Goal: Task Accomplishment & Management: Complete application form

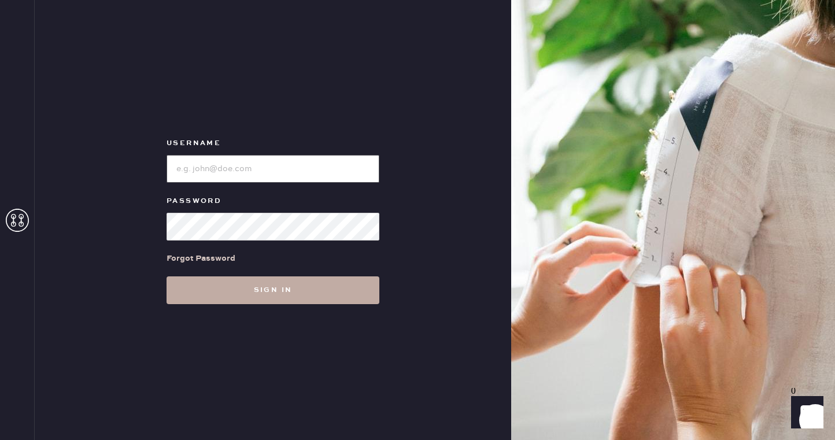
type input "reformationsoho"
click at [235, 282] on button "Sign in" at bounding box center [273, 291] width 213 height 28
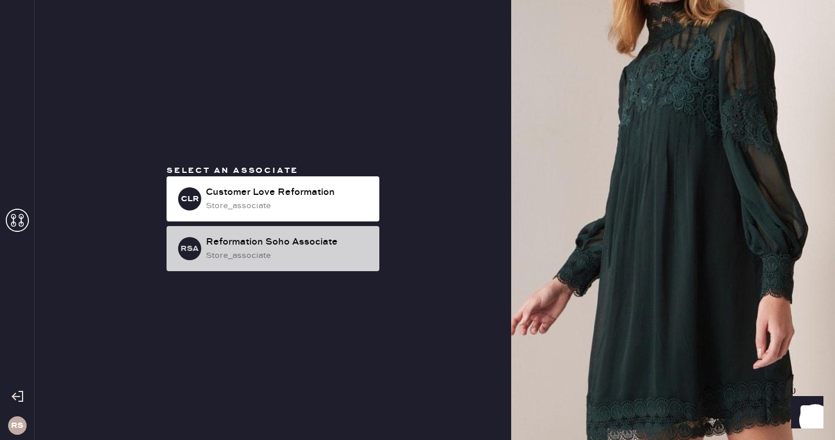
click at [290, 254] on div "store_associate" at bounding box center [288, 255] width 164 height 13
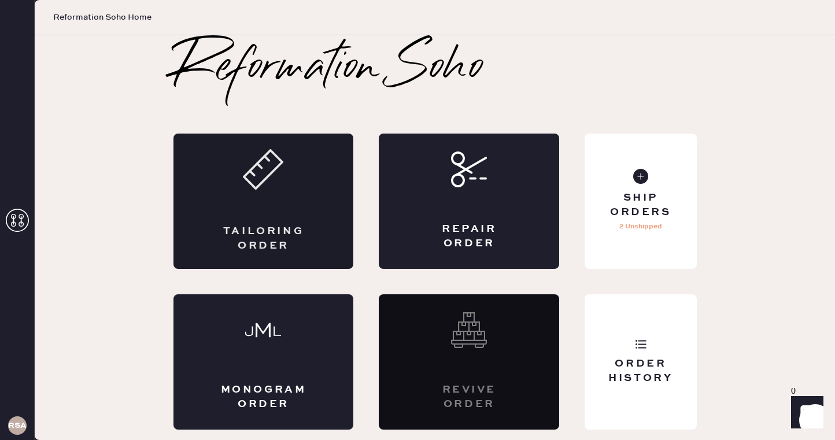
click at [235, 231] on div "Tailoring Order" at bounding box center [264, 238] width 88 height 29
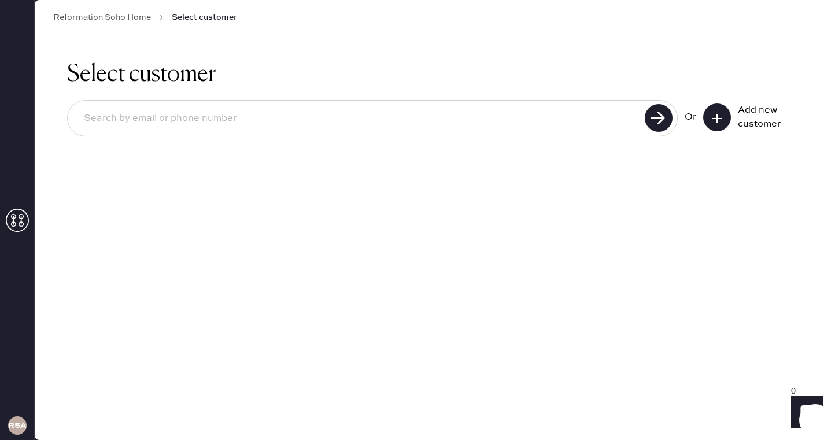
click at [675, 227] on div "Select customer Or Add new customer" at bounding box center [435, 237] width 801 height 405
click at [188, 118] on input at bounding box center [358, 118] width 567 height 27
click at [657, 116] on use at bounding box center [659, 118] width 28 height 28
click at [112, 120] on input "[EMAIL_ADDRESS][DOMAIN_NAME]" at bounding box center [358, 118] width 567 height 27
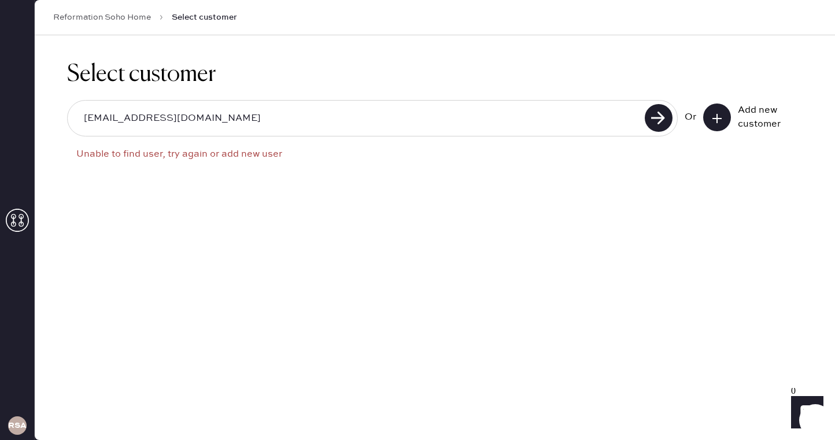
click at [112, 120] on input "[EMAIL_ADDRESS][DOMAIN_NAME]" at bounding box center [358, 118] width 567 height 27
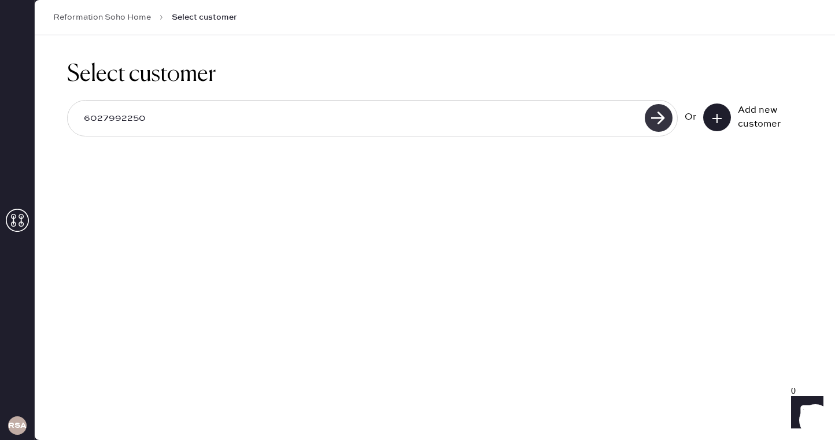
type input "6027992250"
click at [662, 128] on use at bounding box center [659, 118] width 28 height 28
click at [716, 117] on icon at bounding box center [718, 119] width 12 height 12
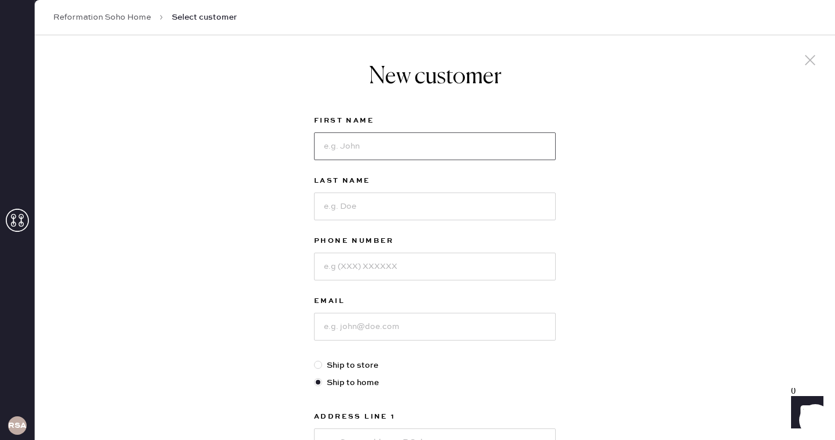
click at [474, 148] on input at bounding box center [435, 146] width 242 height 28
type input "[PERSON_NAME]"
type input "Bushkin"
click at [424, 261] on input at bounding box center [435, 267] width 242 height 28
type input "6027992250"
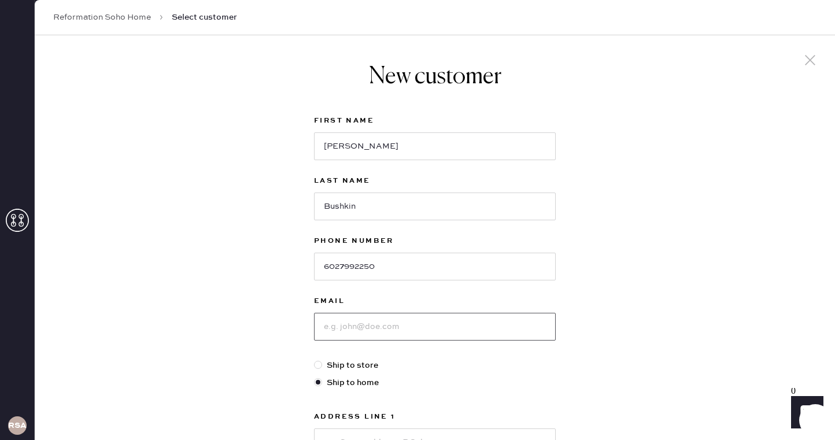
click at [398, 329] on input at bounding box center [435, 327] width 242 height 28
type input "[EMAIL_ADDRESS][DOMAIN_NAME]"
click at [357, 367] on label "Ship to store" at bounding box center [435, 365] width 242 height 13
click at [315, 360] on input "Ship to store" at bounding box center [314, 359] width 1 height 1
radio input "true"
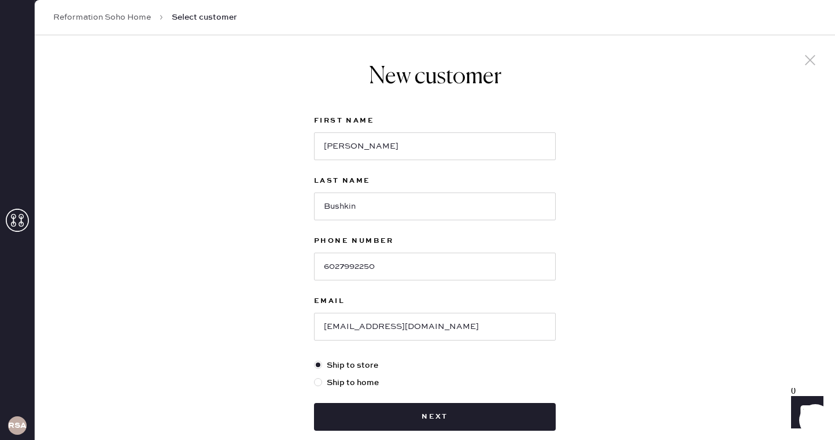
scroll to position [65, 0]
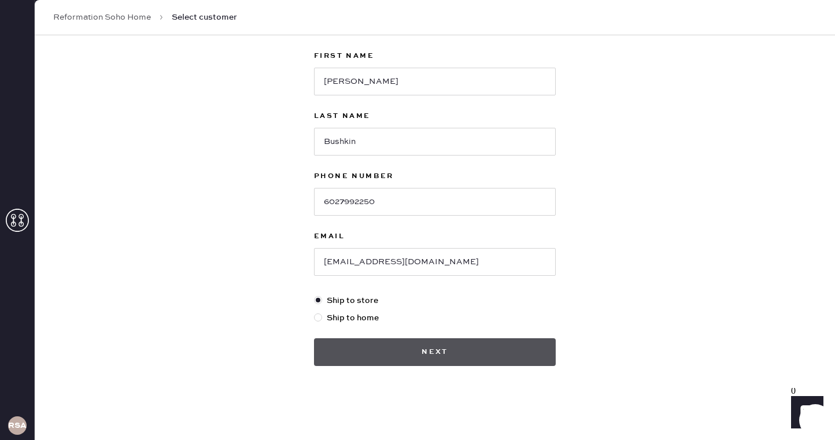
click at [428, 355] on button "Next" at bounding box center [435, 352] width 242 height 28
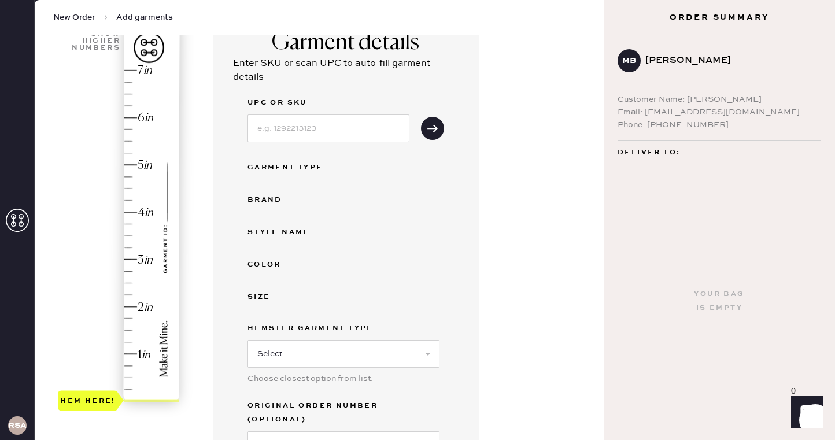
scroll to position [120, 0]
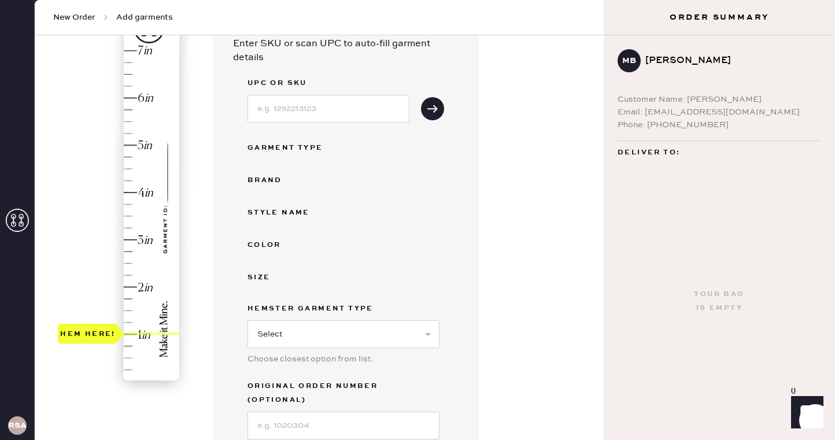
click at [133, 334] on div "Hem here!" at bounding box center [119, 216] width 123 height 341
click at [280, 220] on div "UPC or SKU Garment Type Brand Style name Color Size Hemster Garment Type Select…" at bounding box center [346, 257] width 197 height 363
click at [279, 215] on div "Style name" at bounding box center [294, 213] width 93 height 14
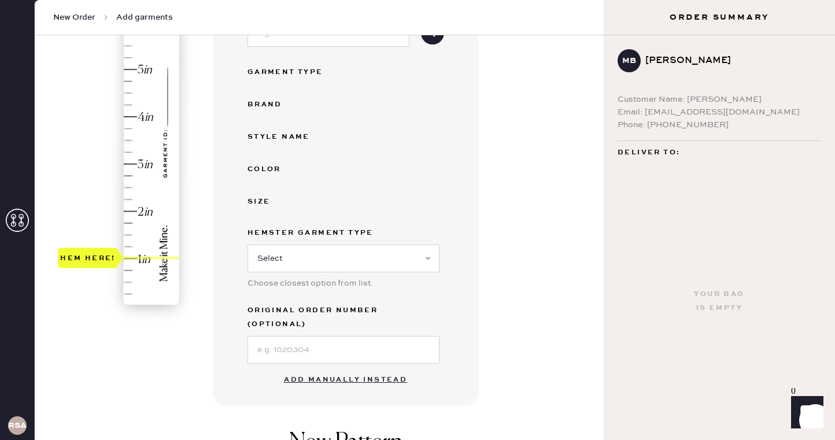
scroll to position [213, 0]
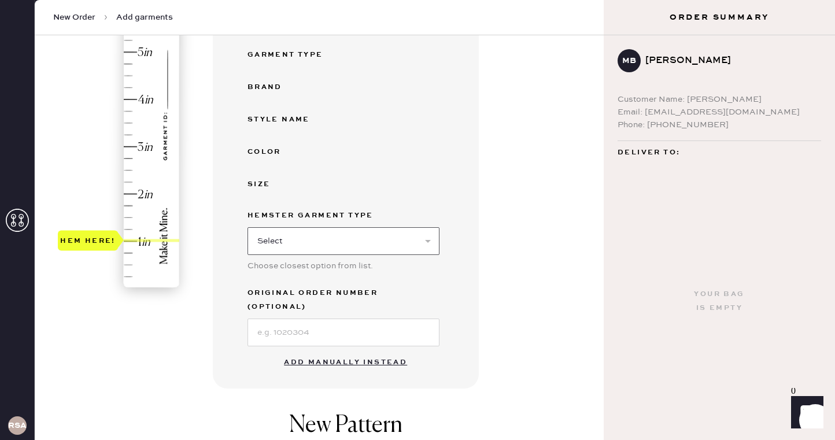
click at [292, 248] on select "Select Basic Skirt Jeans Leggings Pants Shorts Basic Sleeved Dress Basic Sleeve…" at bounding box center [344, 241] width 192 height 28
select select "6"
click at [248, 227] on select "Select Basic Skirt Jeans Leggings Pants Shorts Basic Sleeved Dress Basic Sleeve…" at bounding box center [344, 241] width 192 height 28
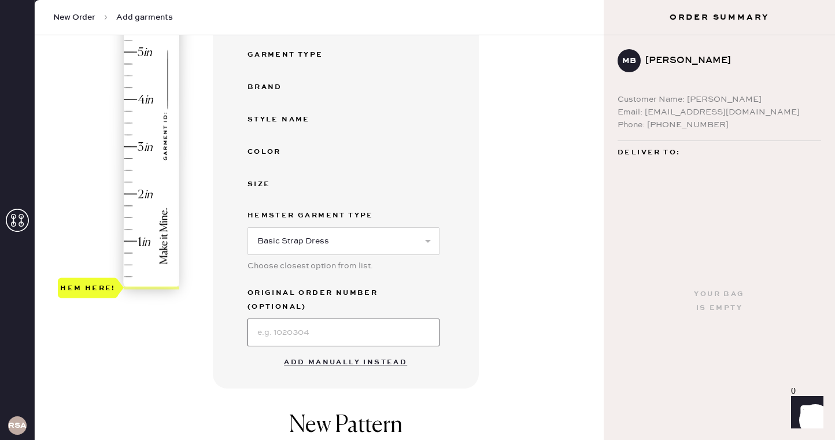
click at [306, 320] on input at bounding box center [344, 333] width 192 height 28
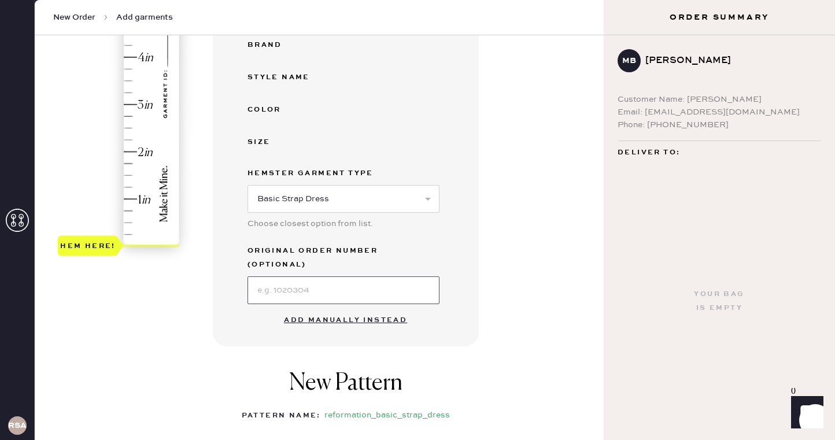
scroll to position [263, 0]
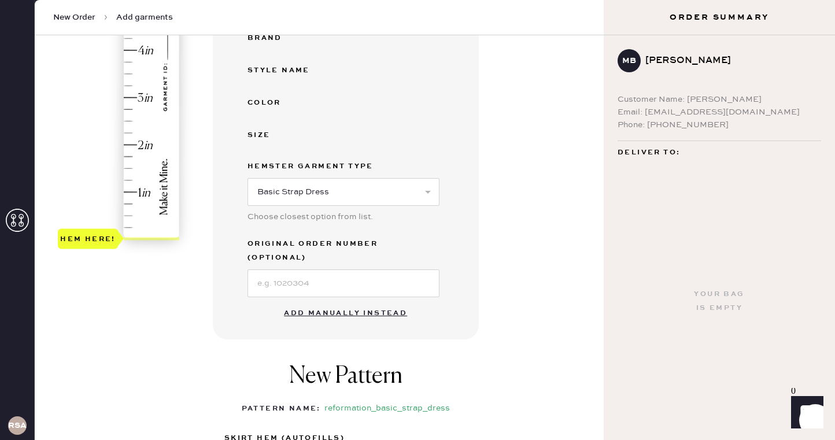
click at [338, 302] on button "Add manually instead" at bounding box center [345, 313] width 137 height 23
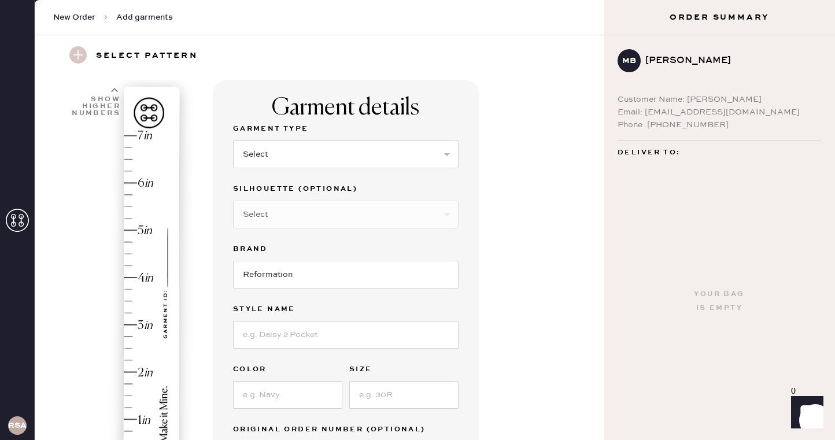
scroll to position [34, 0]
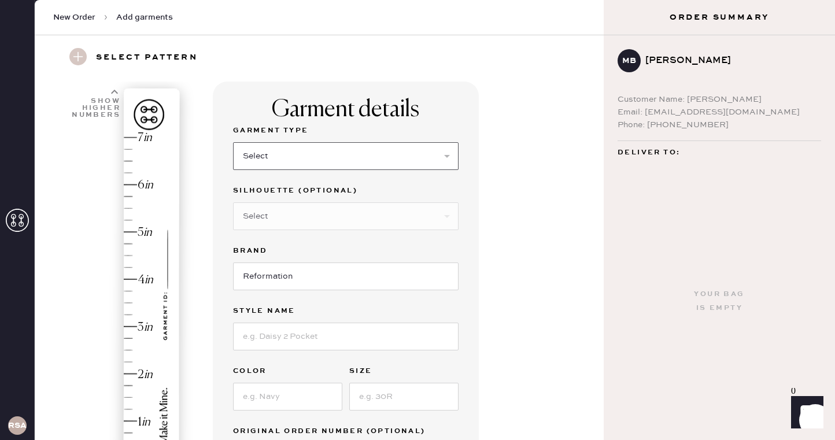
click at [301, 160] on select "Select Basic Skirt Jeans Leggings Pants Shorts Basic Sleeved Dress Basic Sleeve…" at bounding box center [346, 156] width 226 height 28
select select "6"
click at [233, 142] on select "Select Basic Skirt Jeans Leggings Pants Shorts Basic Sleeved Dress Basic Sleeve…" at bounding box center [346, 156] width 226 height 28
click at [271, 216] on select "Select Maxi Dress Midi Dress Mini Dress Other" at bounding box center [346, 216] width 226 height 28
select select "37"
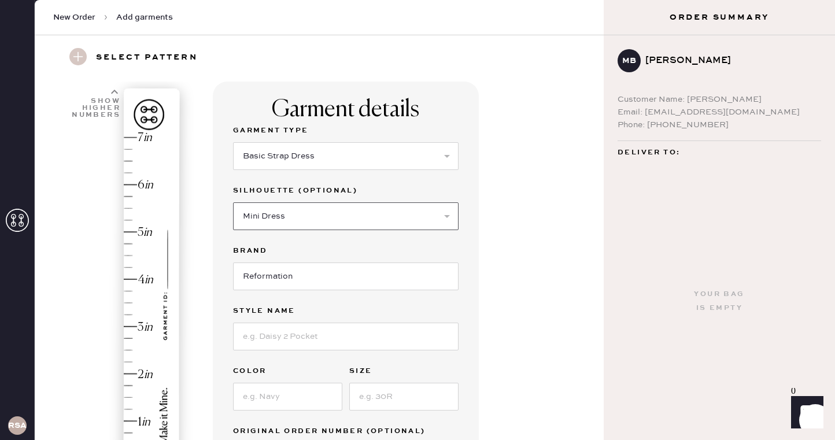
click at [233, 202] on select "Select Maxi Dress Midi Dress Mini Dress Other" at bounding box center [346, 216] width 226 height 28
click at [286, 279] on input "Reformation" at bounding box center [346, 277] width 226 height 28
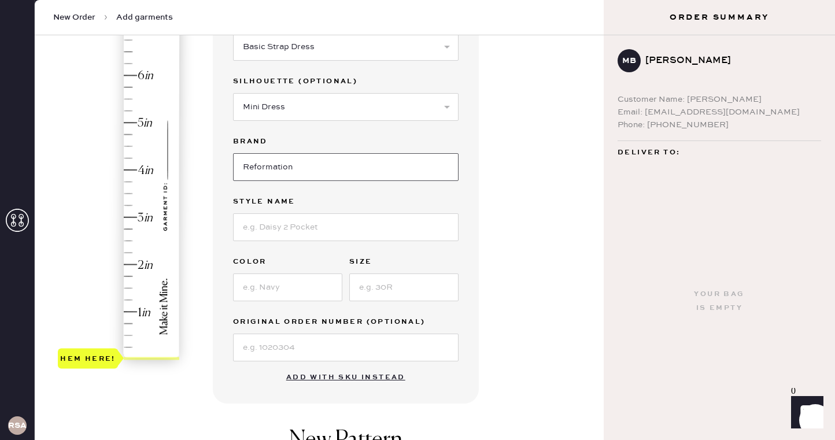
scroll to position [147, 0]
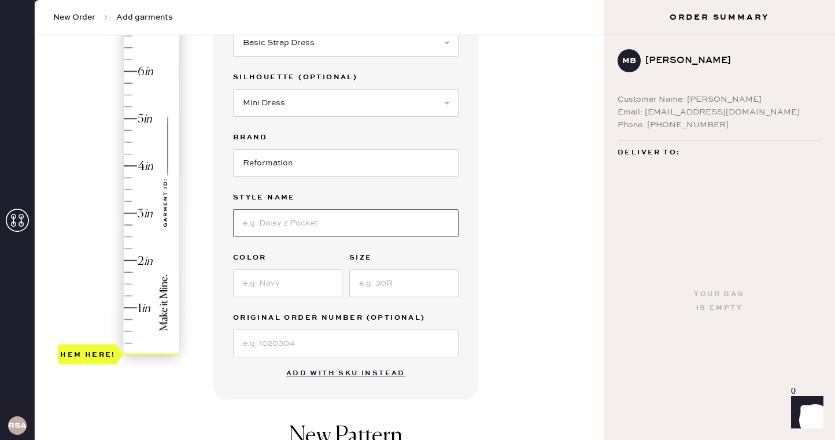
click at [282, 234] on input at bounding box center [346, 223] width 226 height 28
type input "[PERSON_NAME]"
click at [274, 282] on input at bounding box center [287, 284] width 109 height 28
type input "mole"
click at [368, 283] on input at bounding box center [403, 284] width 109 height 28
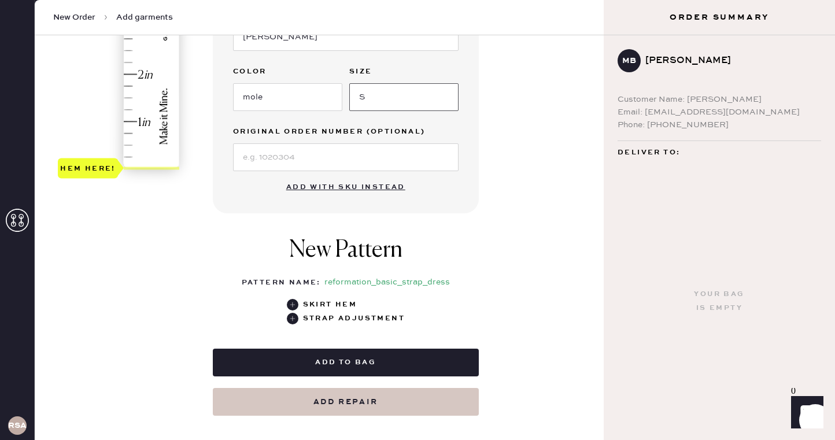
scroll to position [334, 0]
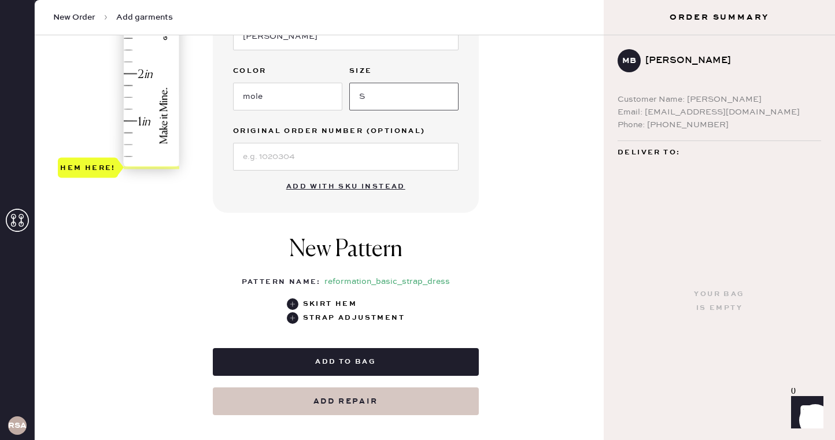
type input "S"
click at [147, 124] on div "Hem here!" at bounding box center [119, 2] width 123 height 341
click at [138, 119] on div "Hem here!" at bounding box center [119, 2] width 123 height 341
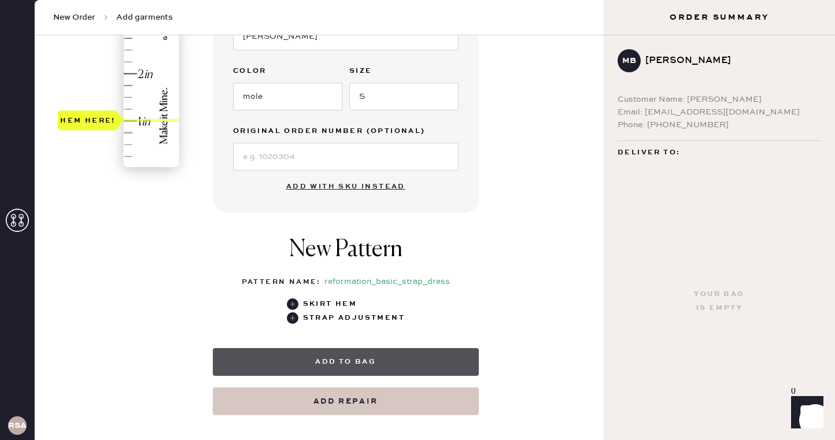
click at [344, 363] on button "Add to bag" at bounding box center [346, 362] width 266 height 28
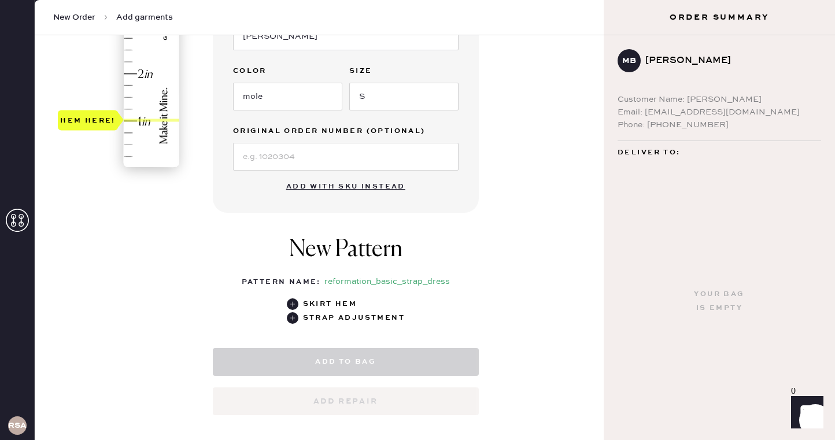
select select "6"
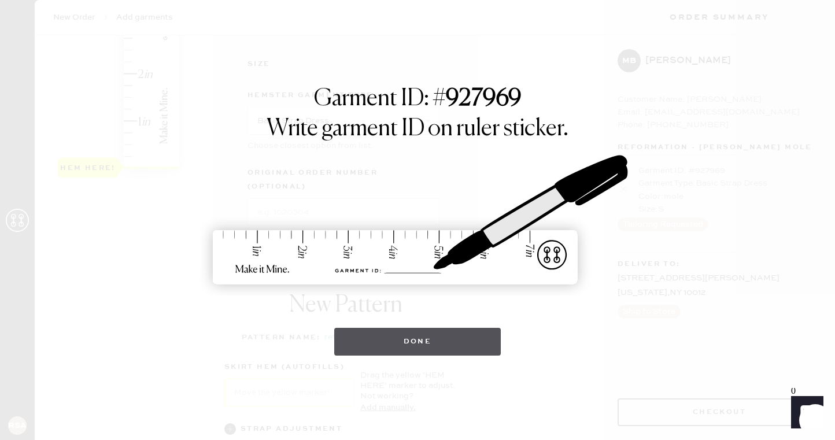
click at [397, 347] on button "Done" at bounding box center [417, 342] width 167 height 28
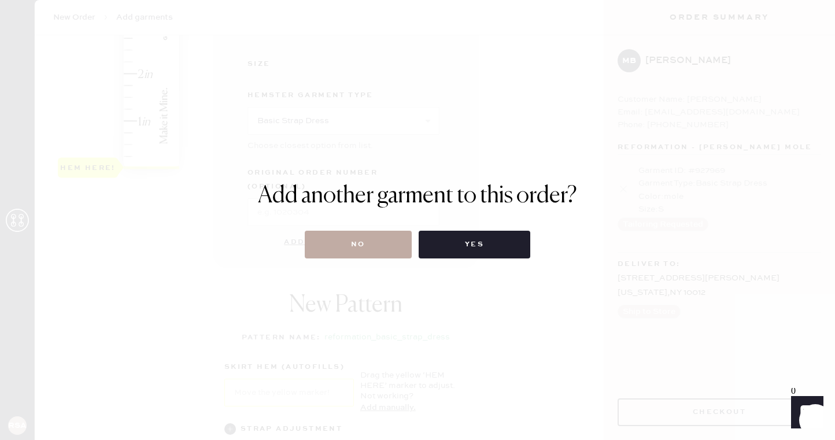
click at [375, 248] on button "No" at bounding box center [358, 245] width 107 height 28
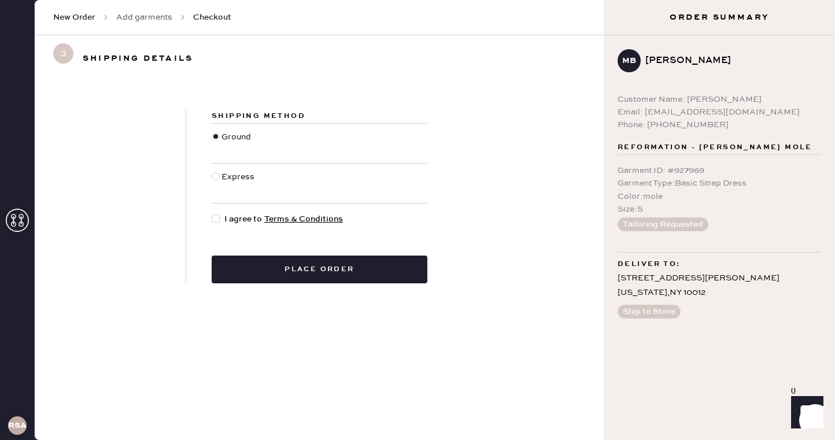
click at [220, 215] on div at bounding box center [218, 219] width 13 height 13
click at [212, 213] on input "I agree to Terms & Conditions" at bounding box center [212, 213] width 1 height 1
checkbox input "true"
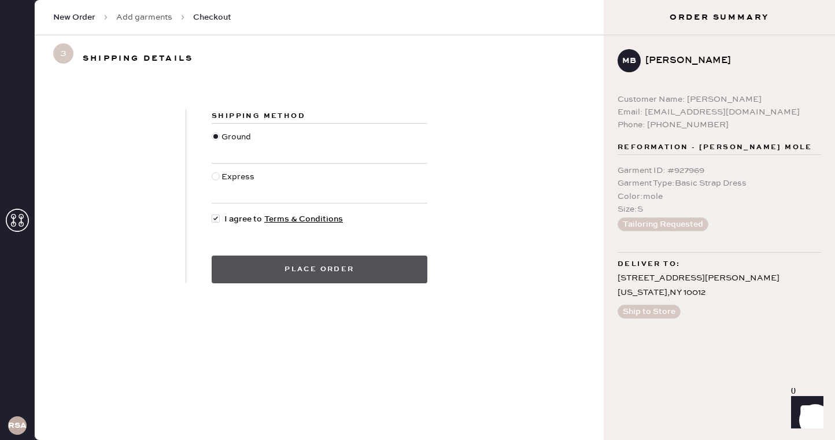
click at [282, 278] on button "Place order" at bounding box center [320, 270] width 216 height 28
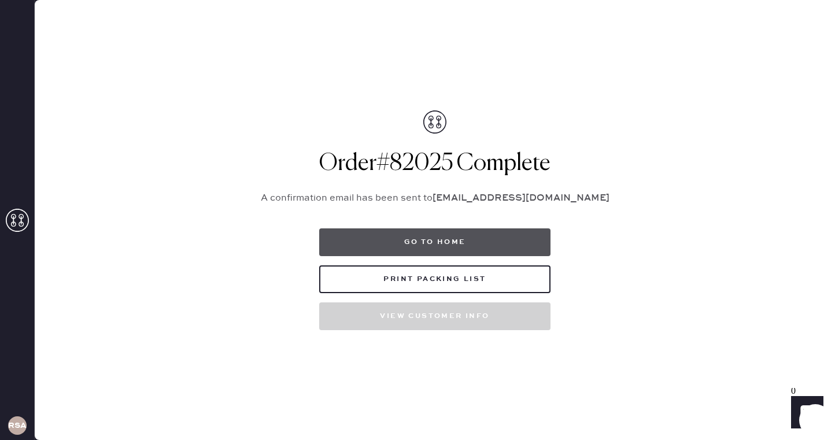
click at [366, 237] on button "Go to home" at bounding box center [434, 243] width 231 height 28
